Goal: Task Accomplishment & Management: Use online tool/utility

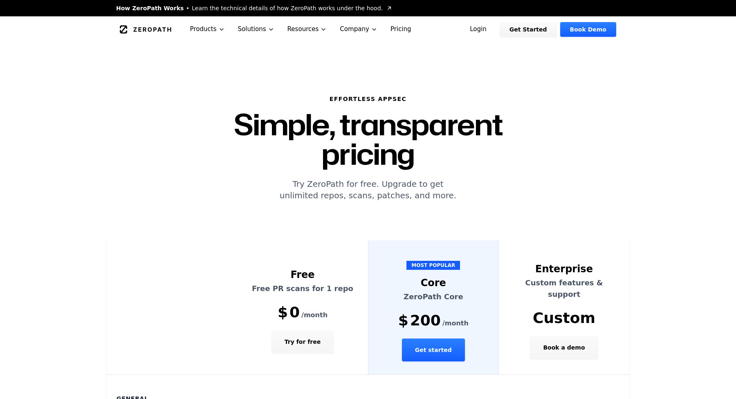
click at [490, 32] on link "Login" at bounding box center [478, 29] width 36 height 15
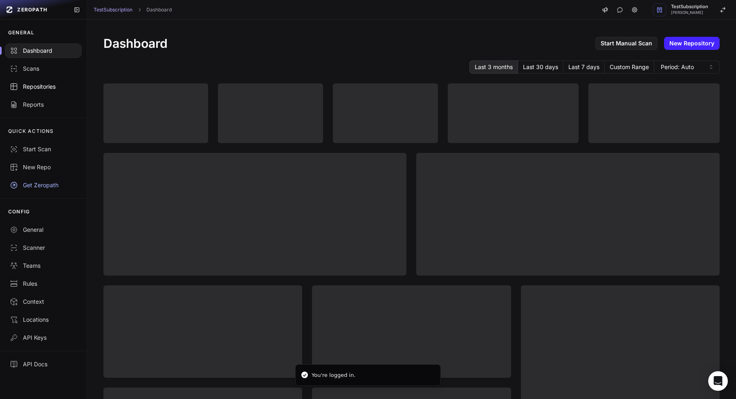
click at [61, 87] on div "Repositories" at bounding box center [43, 87] width 67 height 8
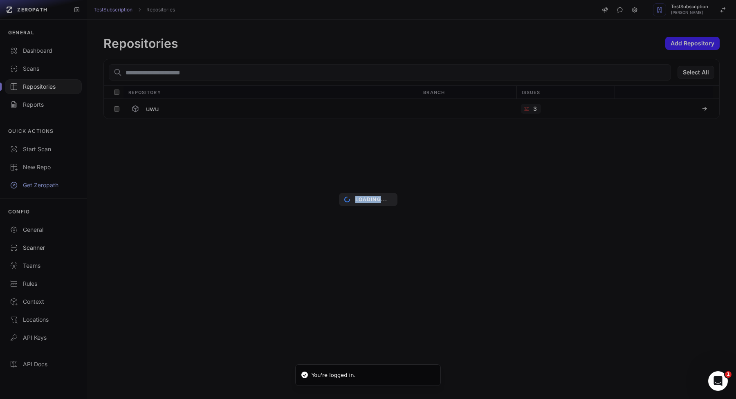
click at [36, 249] on div "Loading..." at bounding box center [368, 199] width 736 height 399
click at [36, 248] on div "Loading..." at bounding box center [368, 199] width 736 height 399
click at [40, 247] on div "Loading..." at bounding box center [368, 199] width 736 height 399
click at [87, 245] on div "Loading..." at bounding box center [368, 199] width 736 height 399
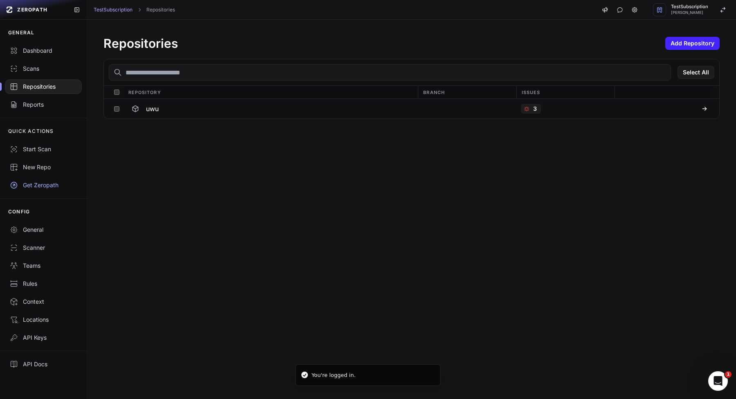
click at [110, 245] on div "Repositories Add Repository Select All Repository Branch Issues Loading... uwu 3" at bounding box center [411, 209] width 649 height 379
click at [52, 245] on div "Scanner" at bounding box center [43, 248] width 67 height 8
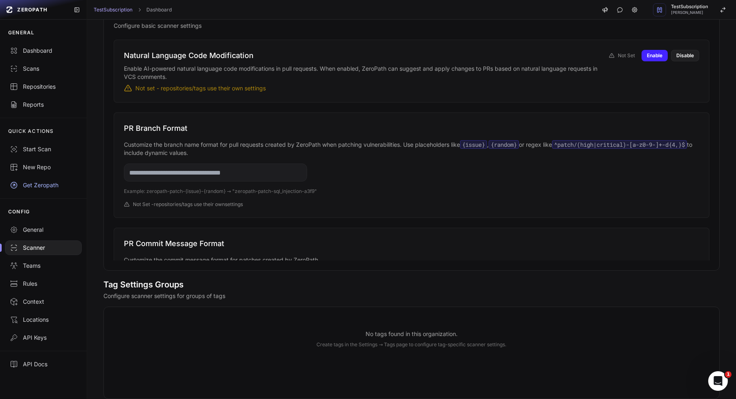
scroll to position [133, 0]
